Goal: Communication & Community: Answer question/provide support

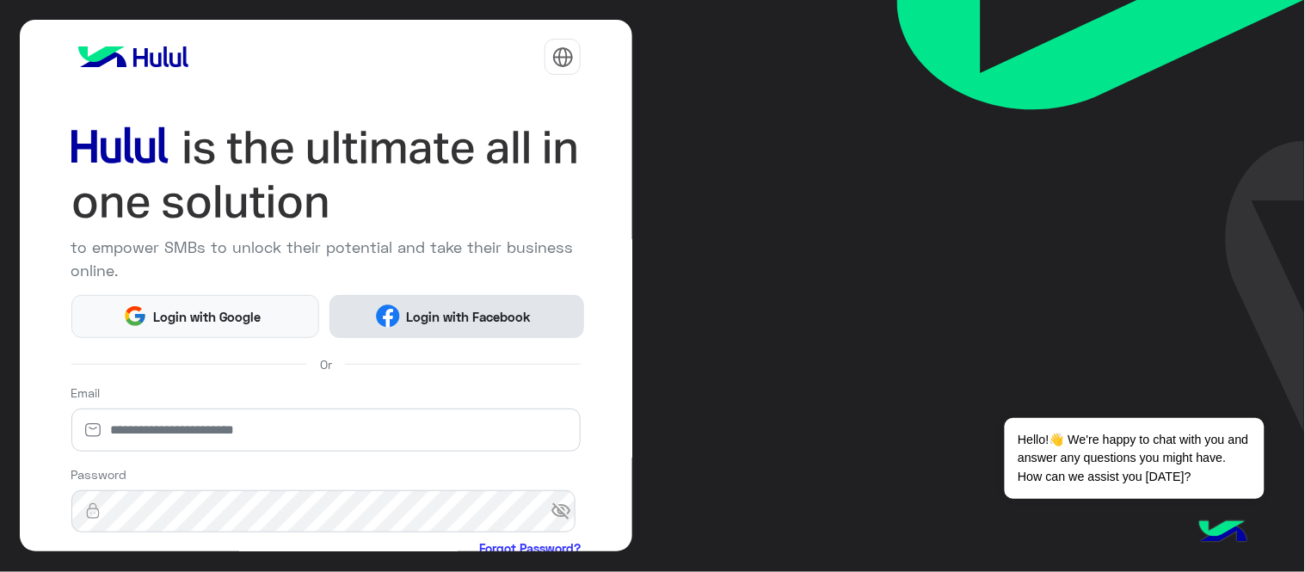
click at [430, 312] on span "Login with Facebook" at bounding box center [469, 317] width 138 height 20
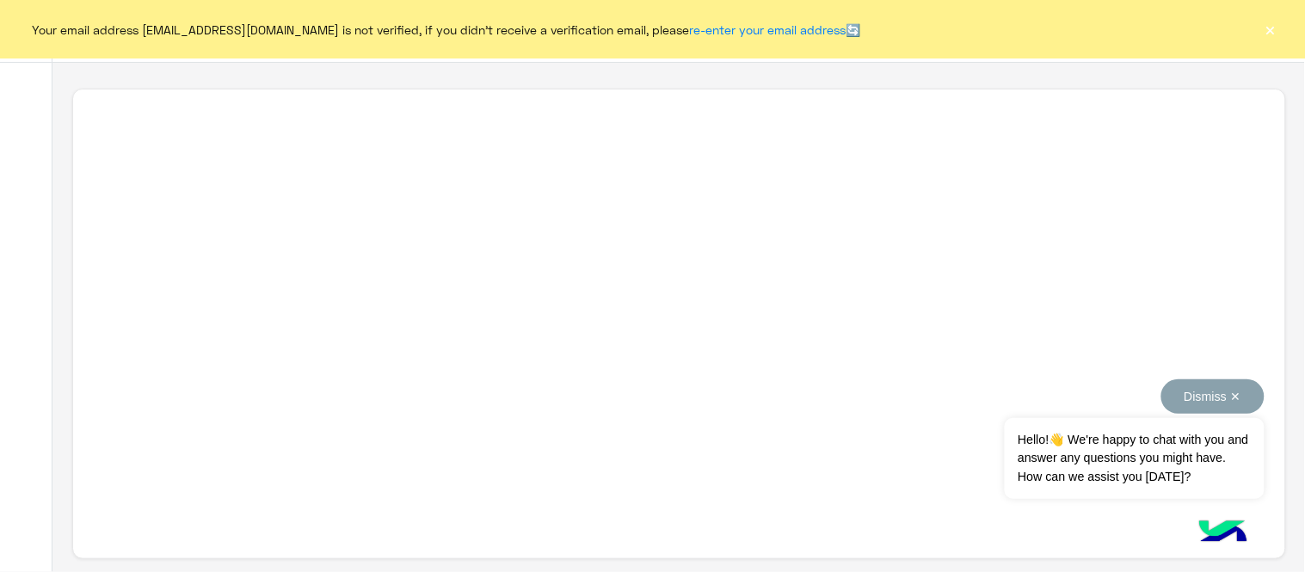
click at [1198, 391] on button "Dismiss ✕" at bounding box center [1212, 396] width 103 height 34
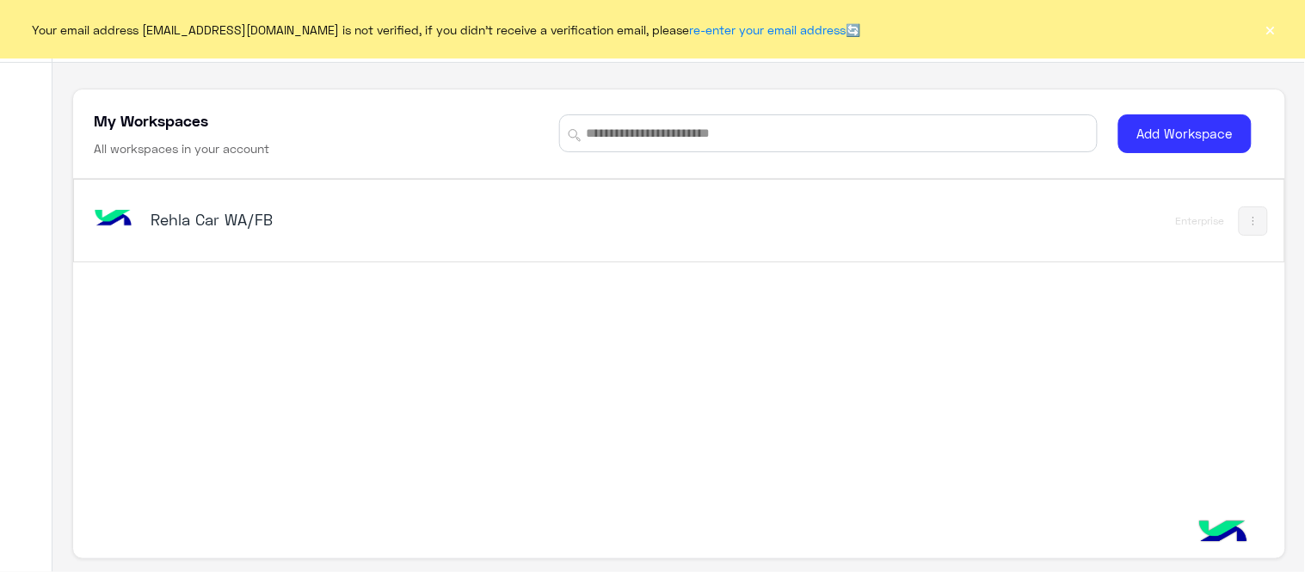
click at [1272, 38] on button "×" at bounding box center [1270, 29] width 17 height 17
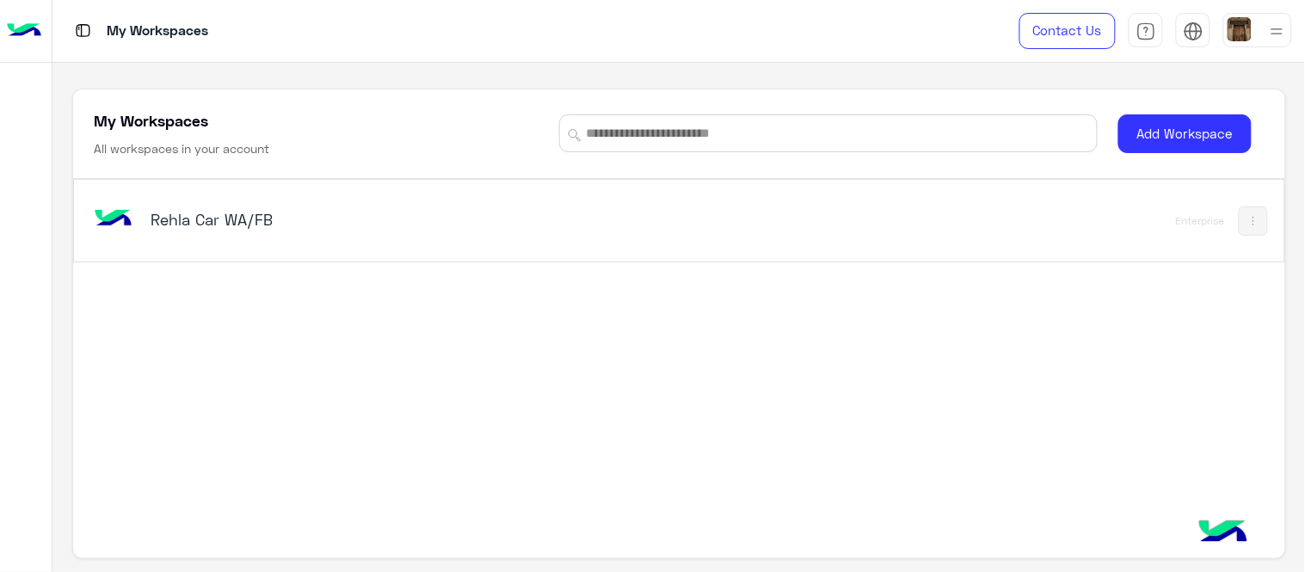
click at [220, 221] on h5 "Rehla Car WA/FB" at bounding box center [363, 219] width 424 height 21
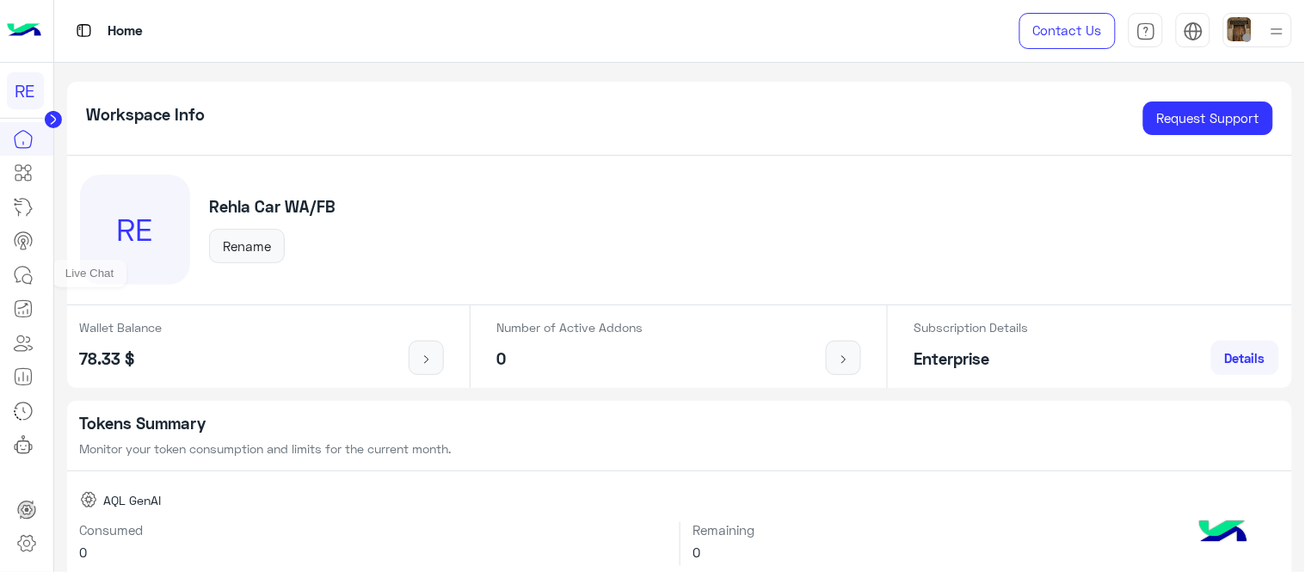
click at [15, 267] on icon at bounding box center [23, 275] width 21 height 21
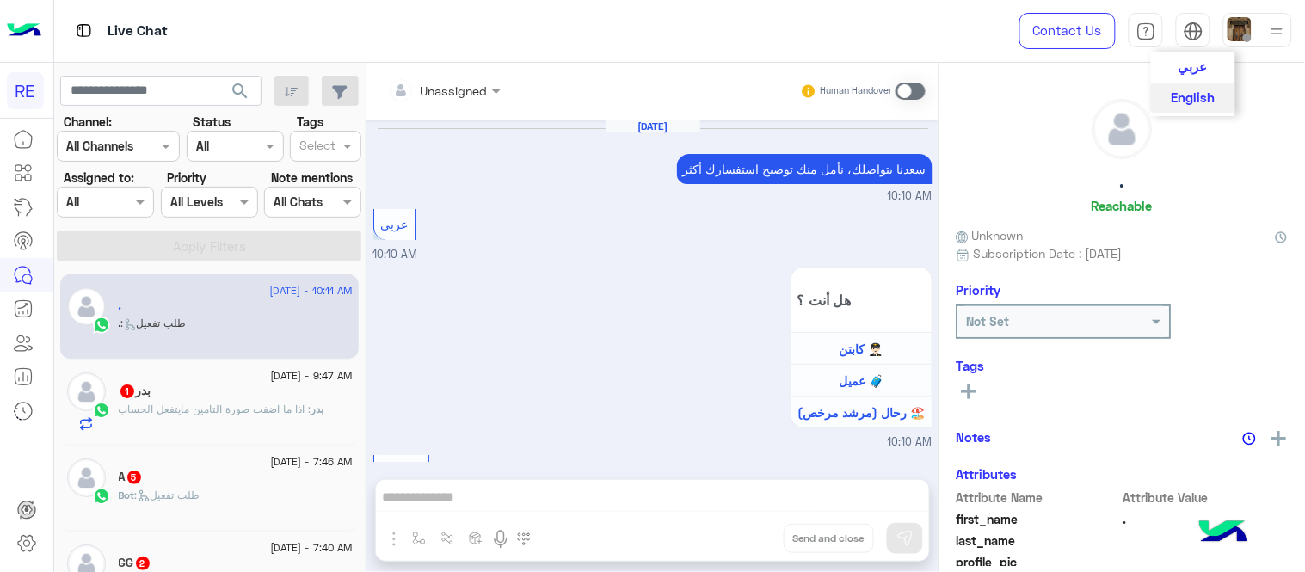
scroll to position [1198, 0]
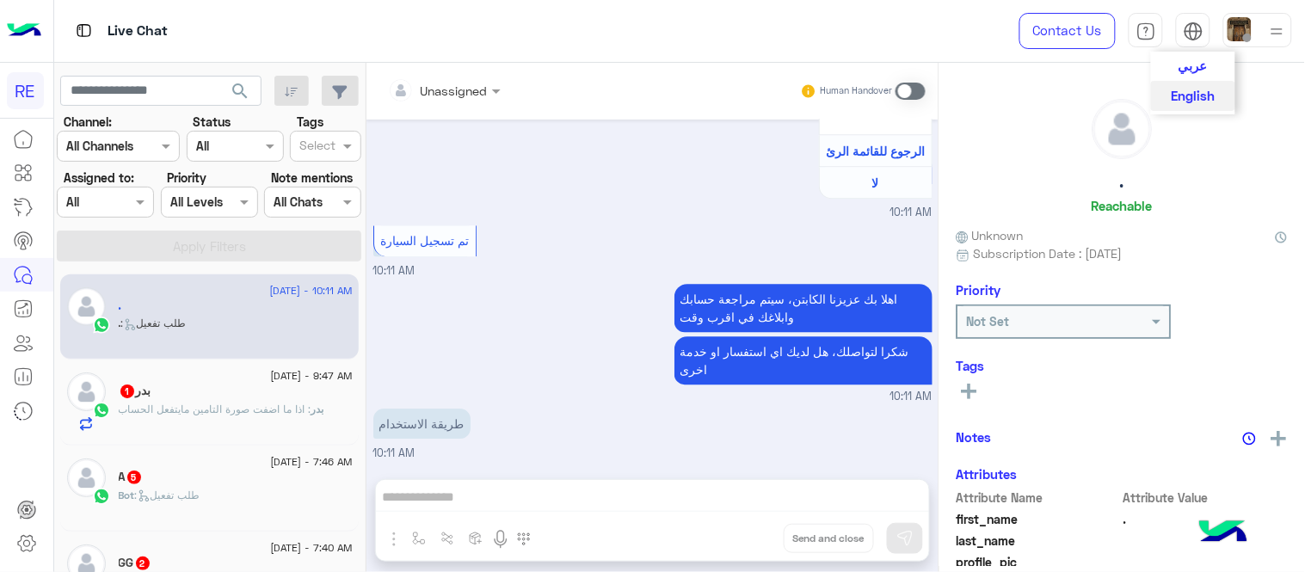
click at [1203, 69] on span "عربي" at bounding box center [1193, 65] width 29 height 15
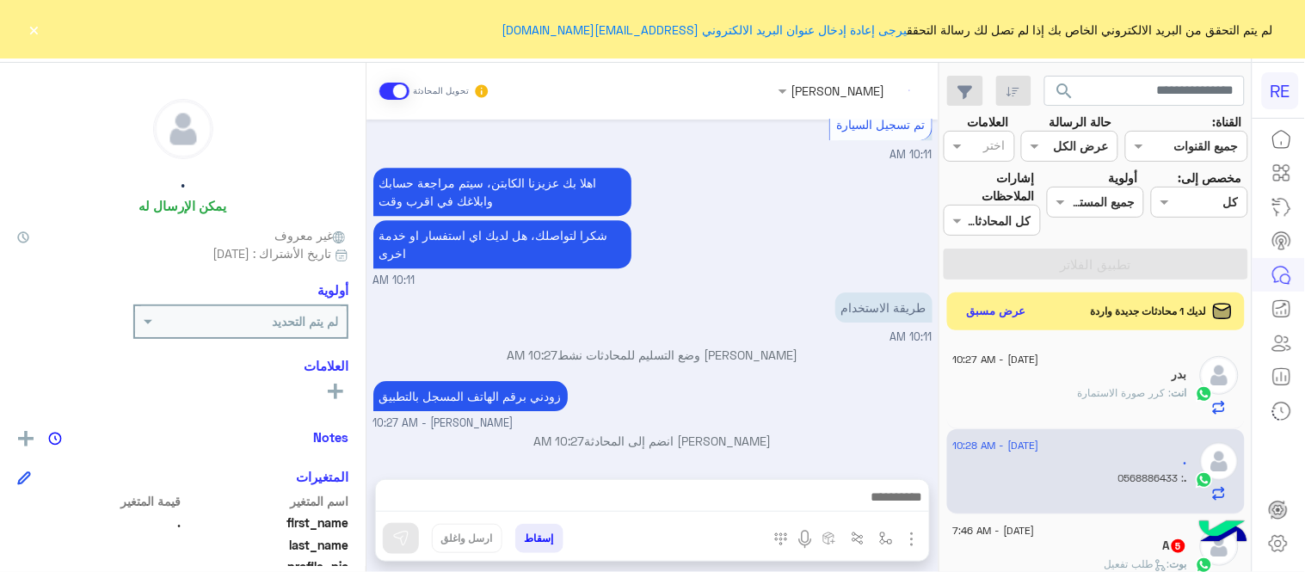
scroll to position [1371, 0]
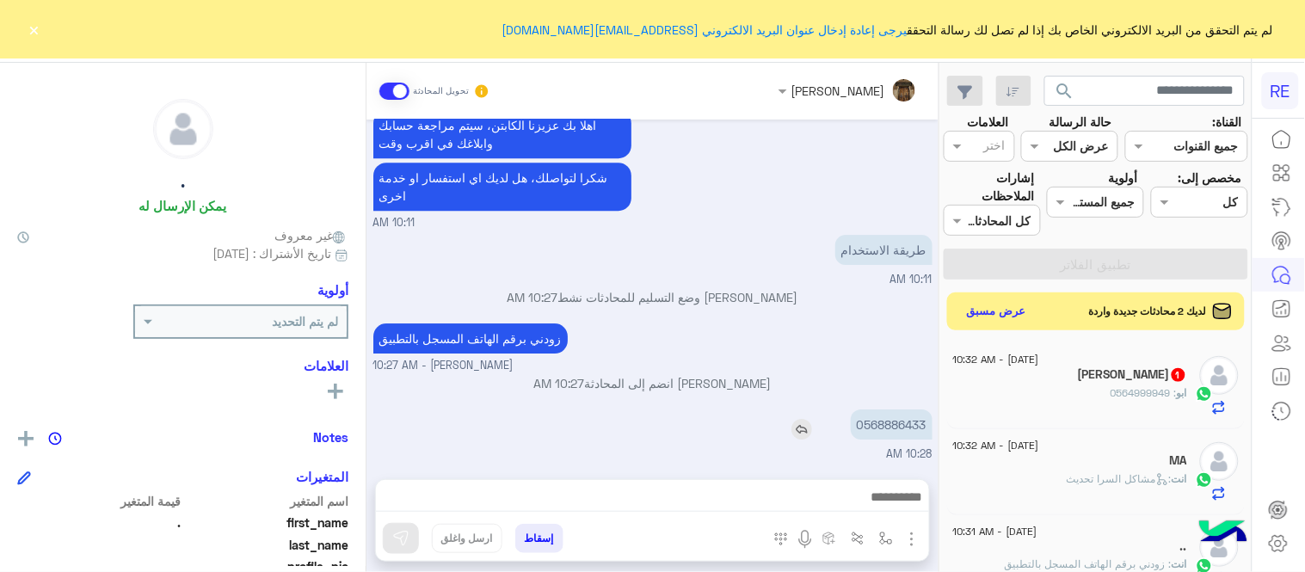
click at [900, 415] on p "0568886433" at bounding box center [892, 425] width 82 height 30
copy p "0568886433"
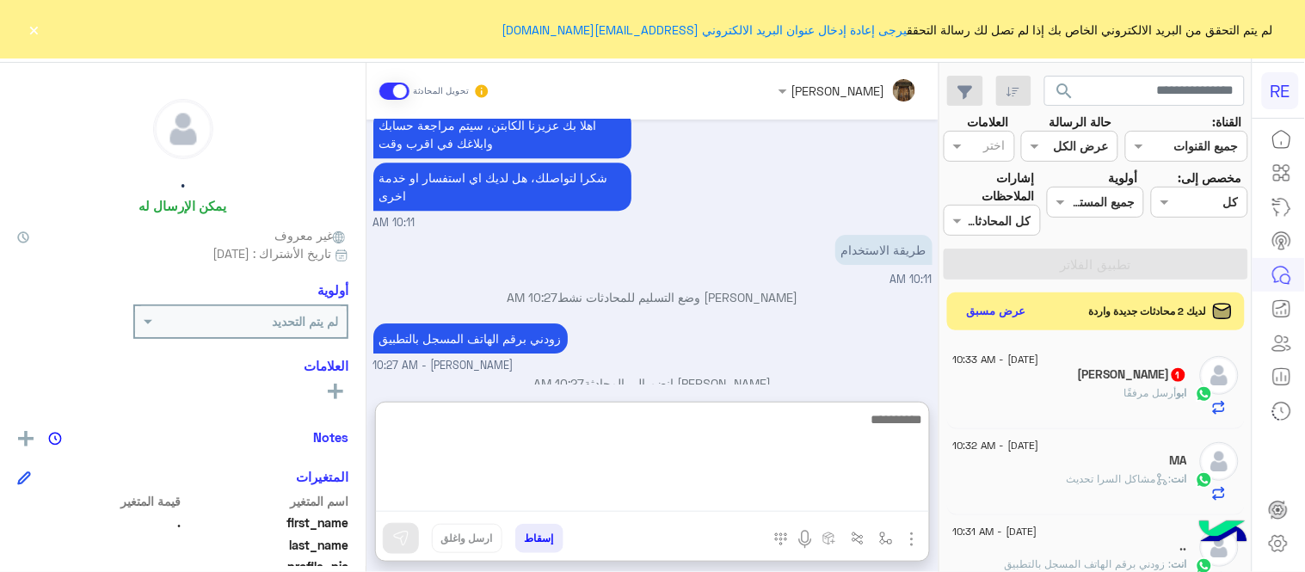
click at [681, 511] on textarea at bounding box center [652, 460] width 553 height 103
type textarea "**********"
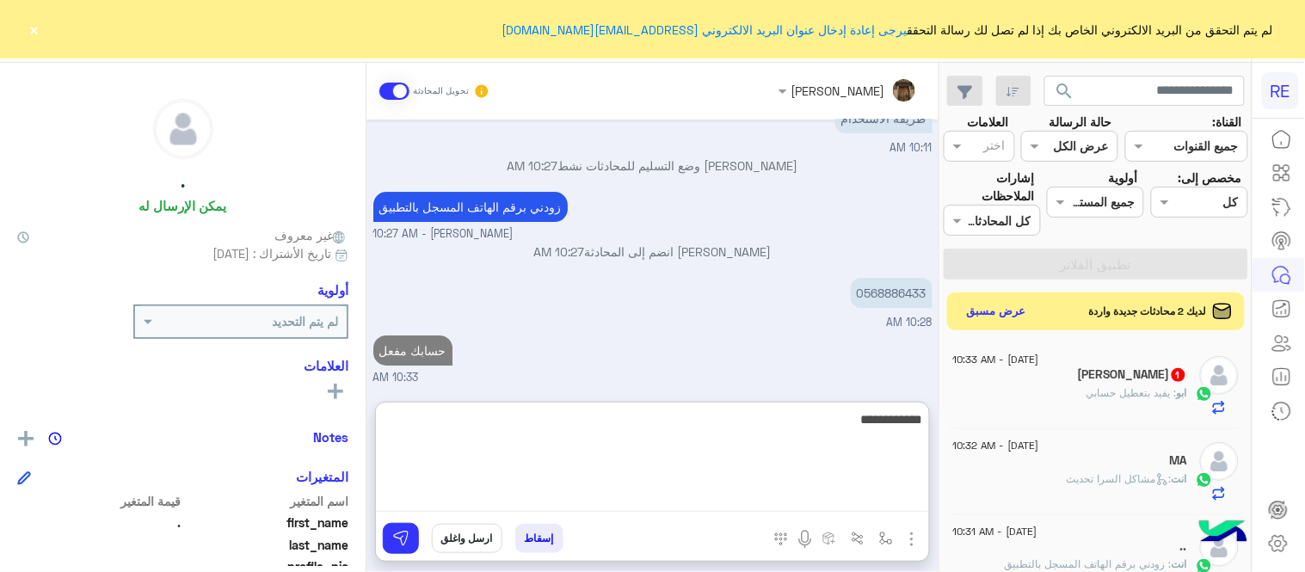
type textarea "**********"
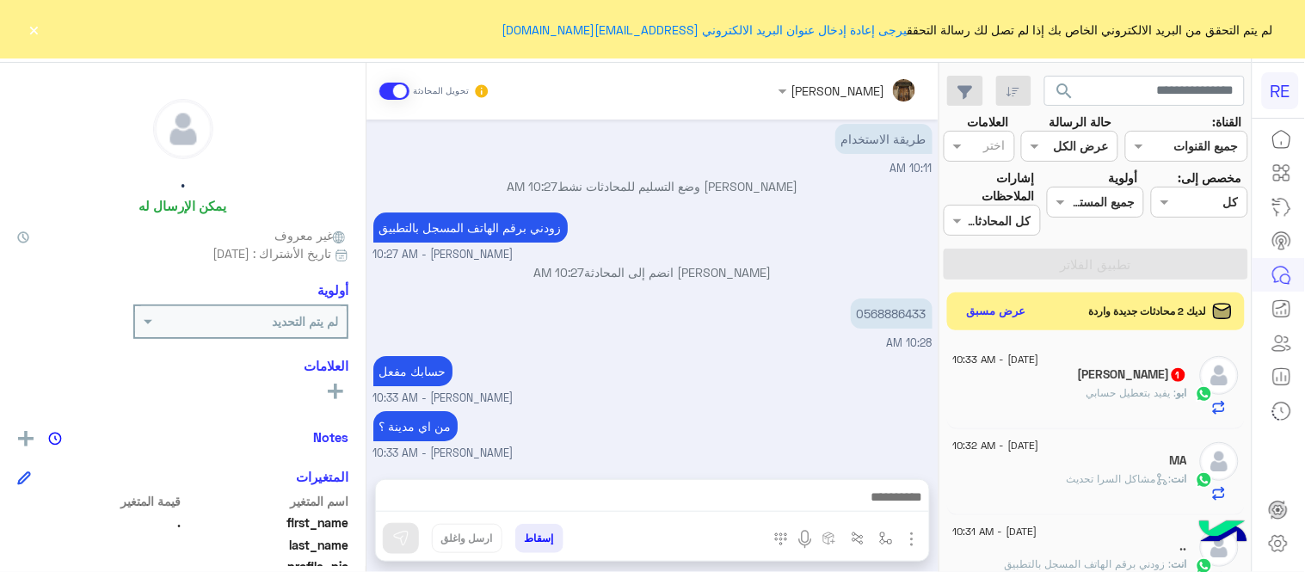
click at [768, 360] on div "[DATE] [PERSON_NAME] بتواصلك، نأمل منك توضيح استفسارك أكثر 10:10 AM عربي 10:10 …" at bounding box center [653, 291] width 572 height 342
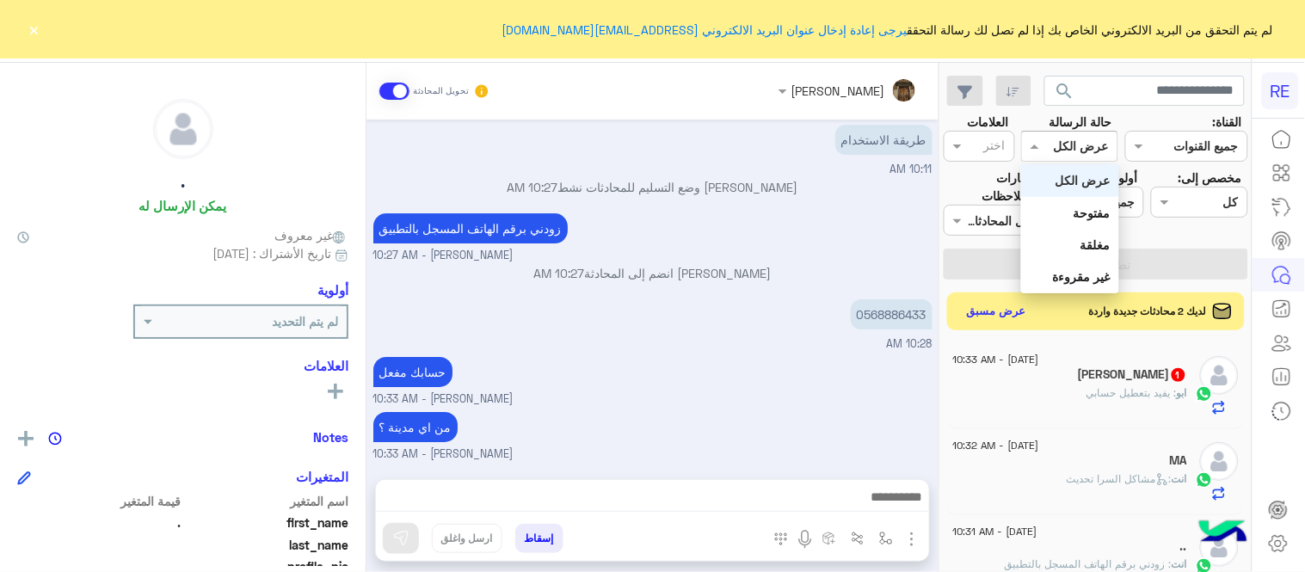
click at [1090, 132] on div "القناه عرض الكل" at bounding box center [1069, 146] width 97 height 31
click at [832, 411] on div "من اي مدينة ؟ [PERSON_NAME] - 10:33 AM" at bounding box center [652, 435] width 559 height 55
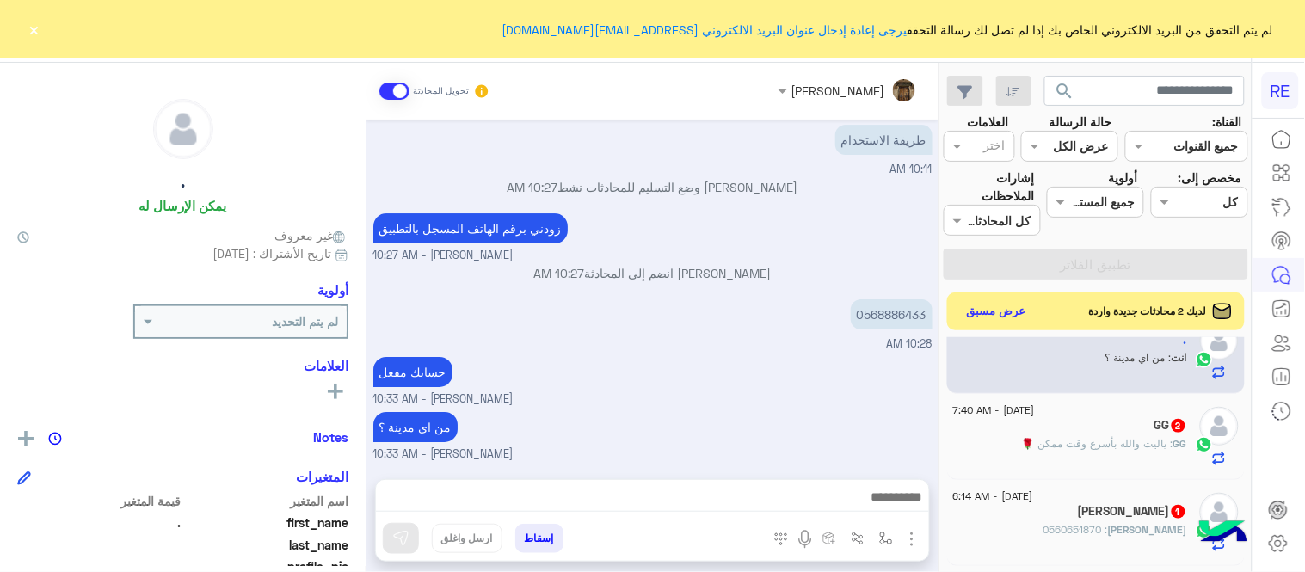
scroll to position [1269, 0]
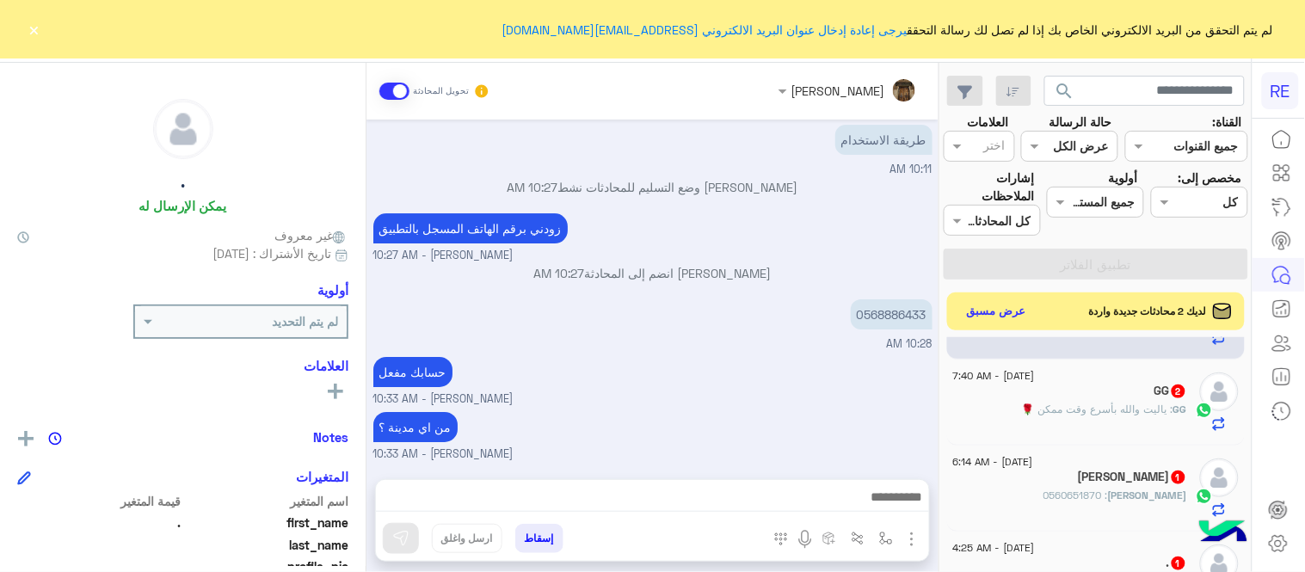
click at [1122, 416] on p "GG : [PERSON_NAME] والله بأسرع وقت ممكن 🌹" at bounding box center [1104, 409] width 165 height 15
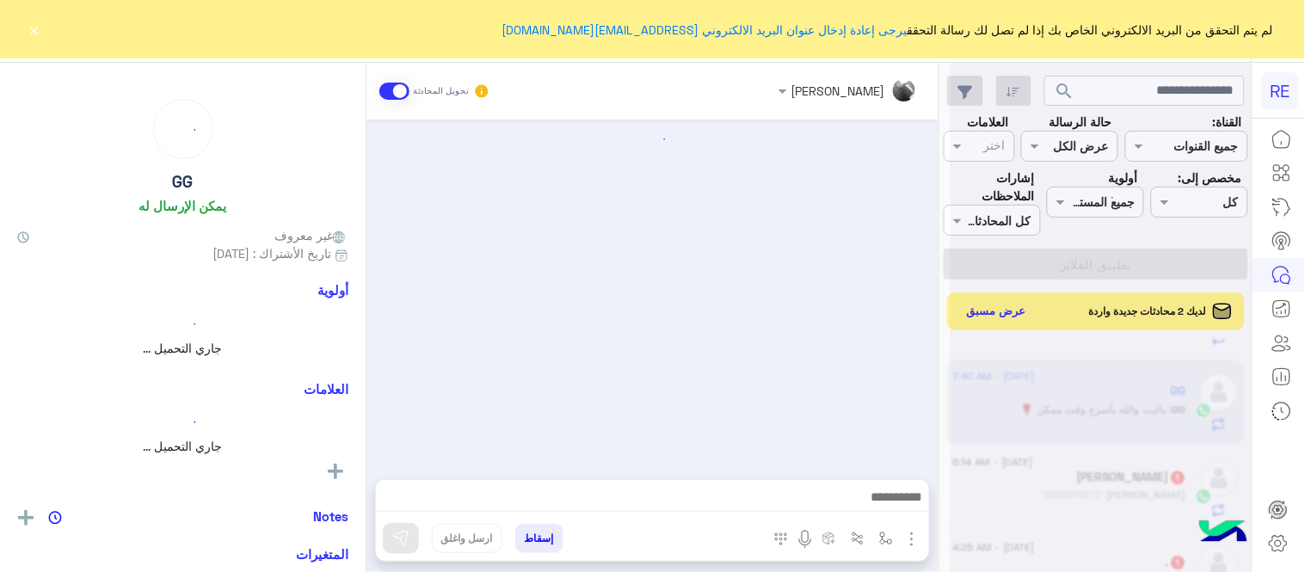
scroll to position [1207, 0]
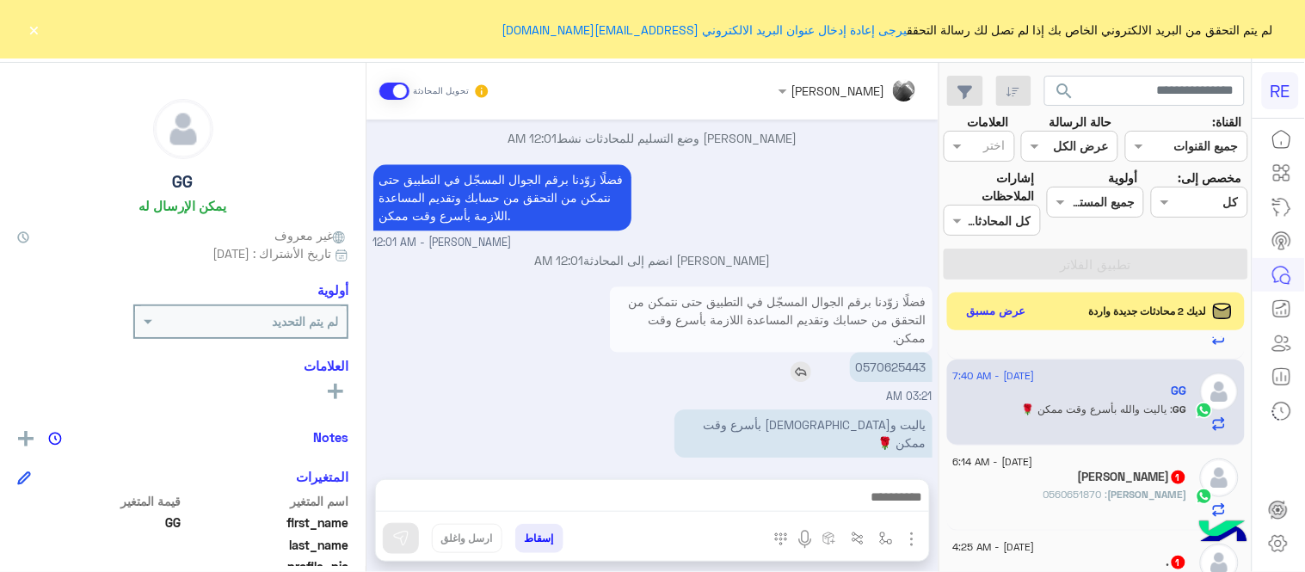
click at [888, 362] on p "0570625443" at bounding box center [891, 367] width 83 height 30
copy p "0570625443"
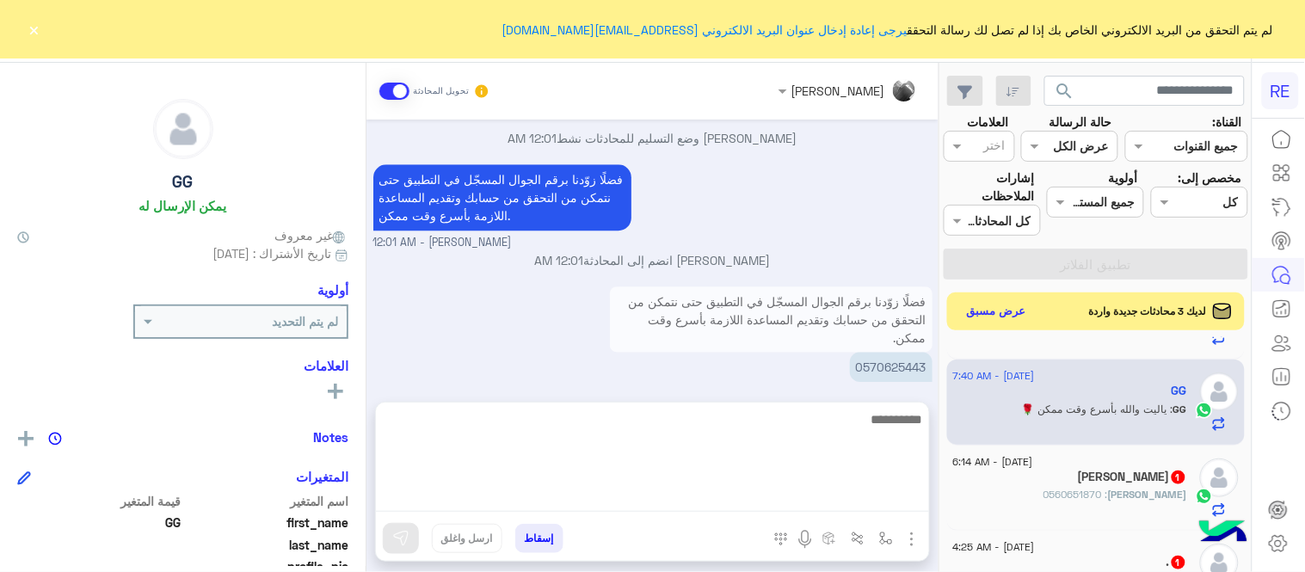
click at [647, 497] on textarea at bounding box center [652, 460] width 553 height 103
type textarea "**********"
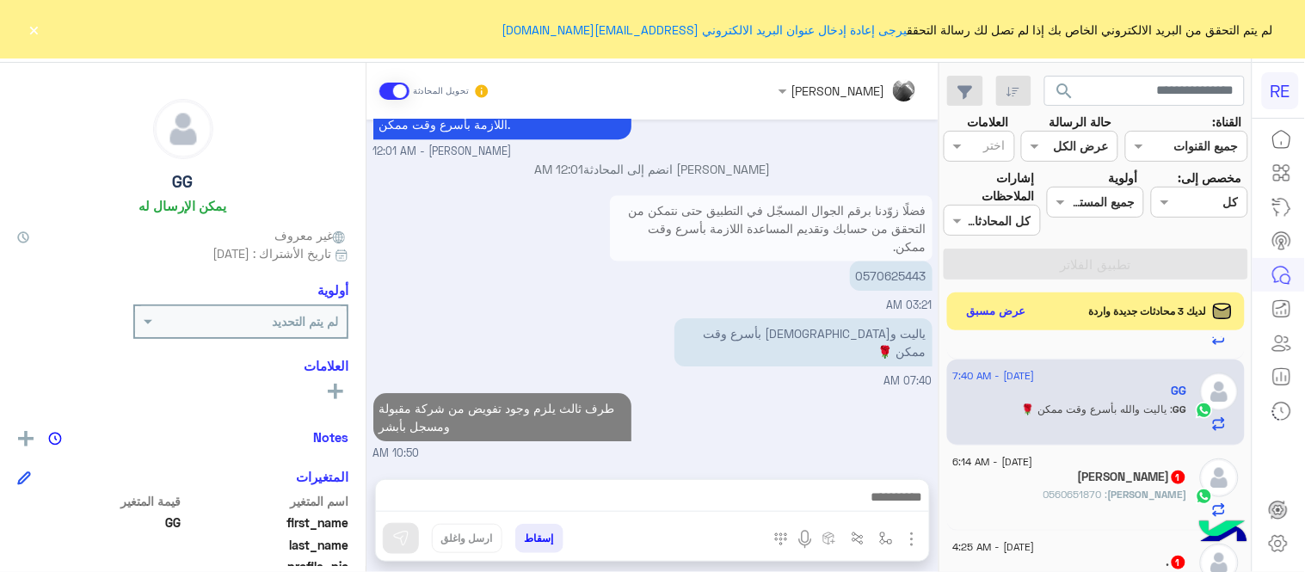
scroll to position [1280, 0]
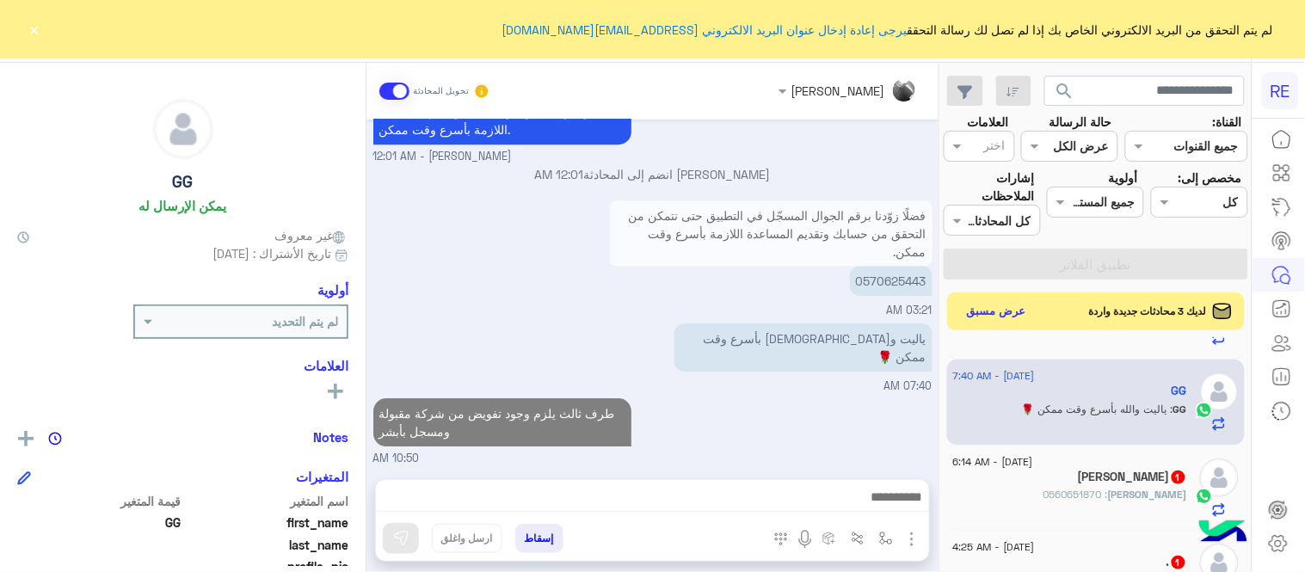
click at [736, 357] on div "[DATE] هل أنت ؟ كابتن 👨🏻‍✈️ عميل 🧳 رحال (مرشد مرخص) 🏖️ 07:35 PM كابتن � 07:35 P…" at bounding box center [653, 291] width 572 height 342
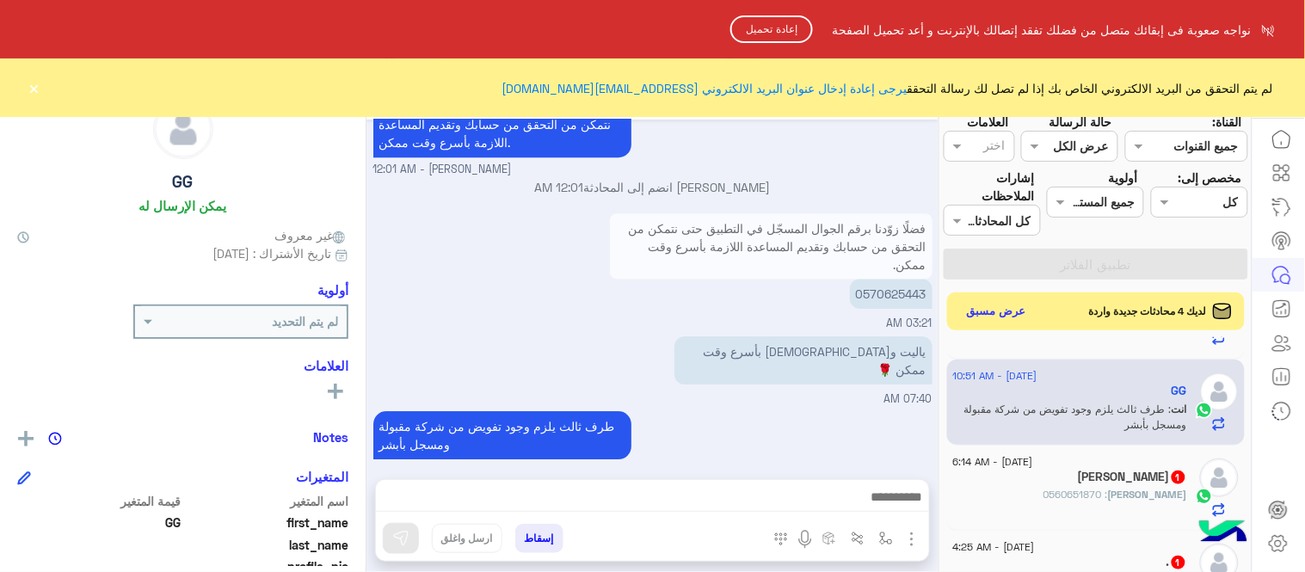
scroll to position [1311, 0]
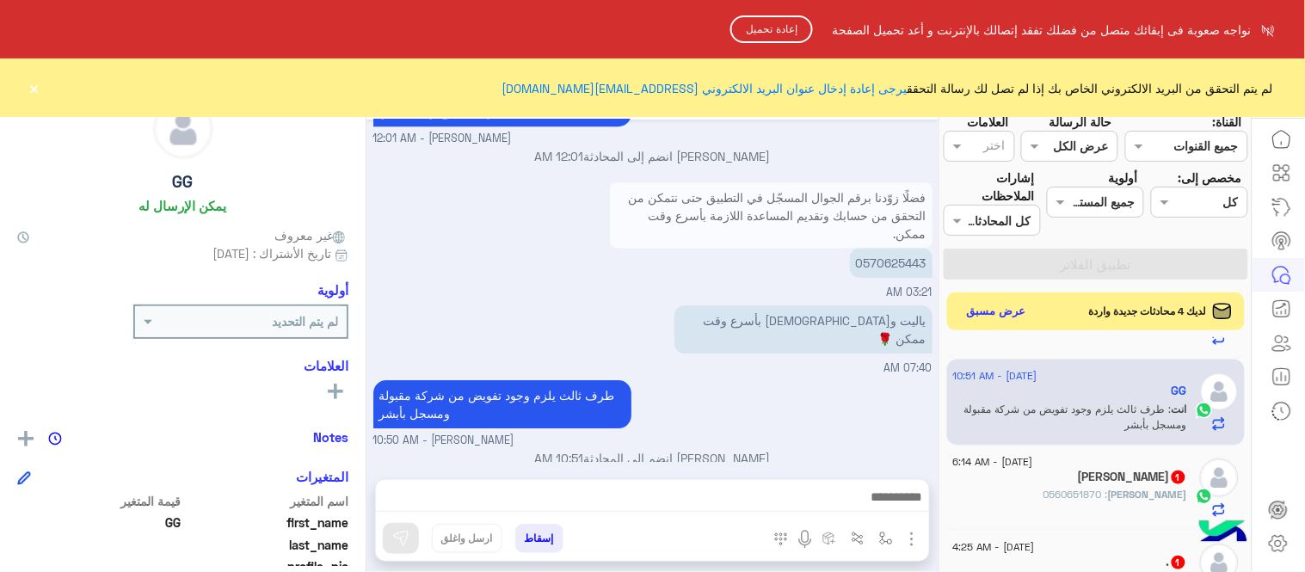
click at [771, 28] on button "إعادة تحميل" at bounding box center [771, 29] width 83 height 28
